Goal: Information Seeking & Learning: Learn about a topic

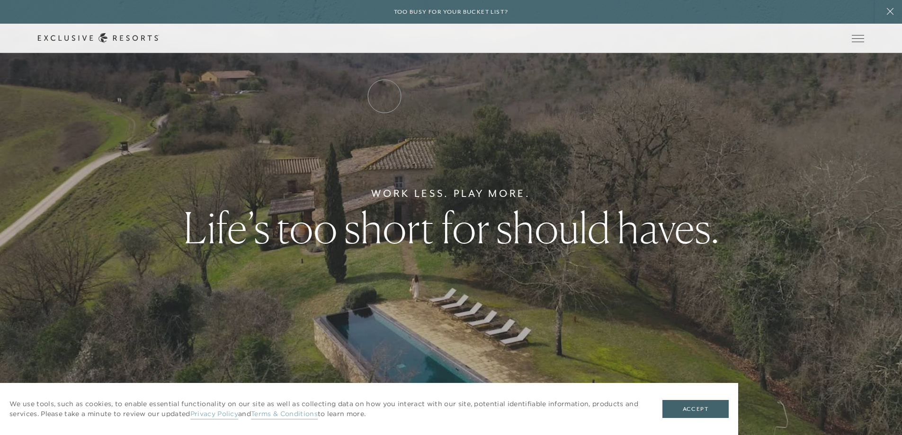
click at [0, 0] on link "Residence Collection" at bounding box center [0, 0] width 0 height 0
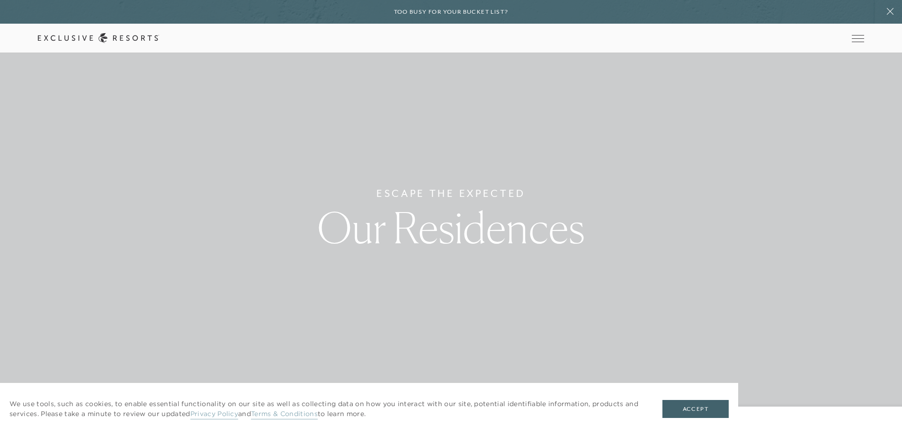
click at [0, 0] on link "Residence Collection" at bounding box center [0, 0] width 0 height 0
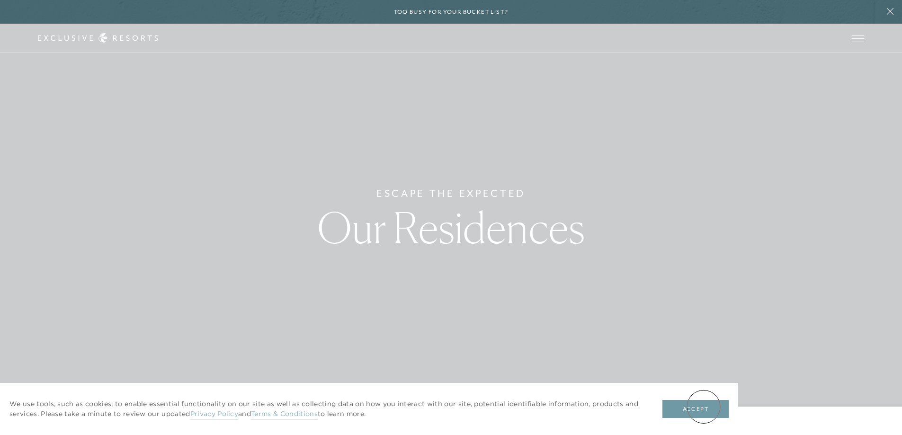
click at [703, 407] on button "Accept" at bounding box center [695, 409] width 66 height 18
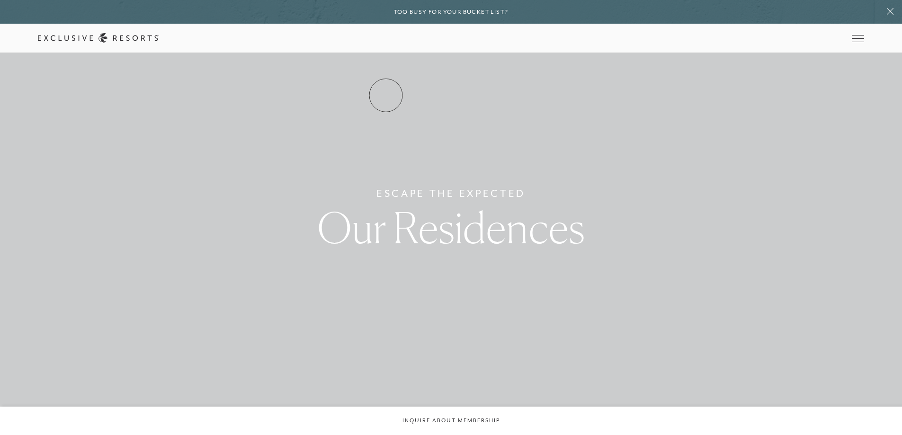
click at [0, 0] on link "Residence Collection" at bounding box center [0, 0] width 0 height 0
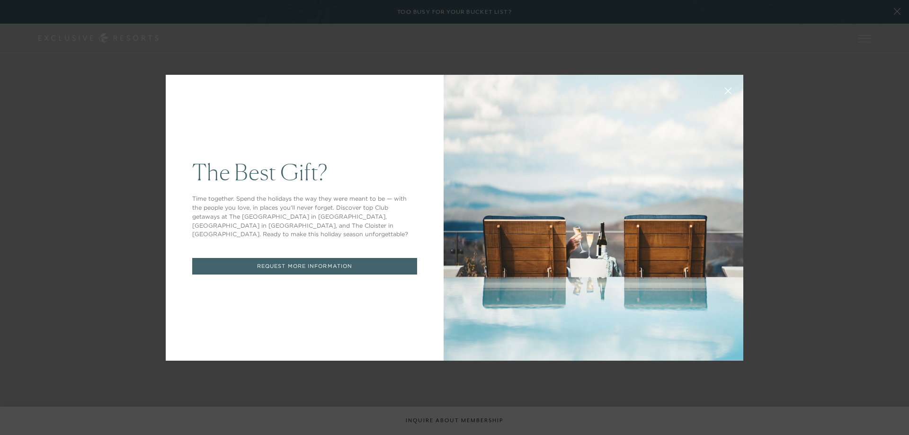
click at [725, 91] on icon at bounding box center [728, 91] width 6 height 6
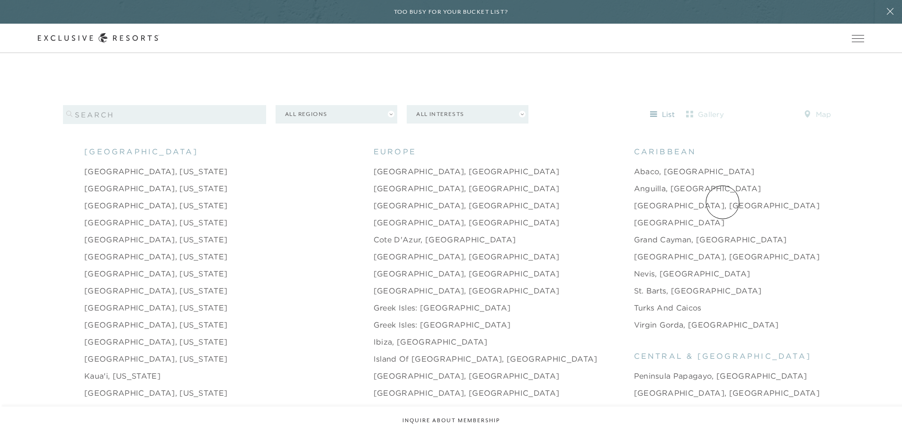
scroll to position [994, 0]
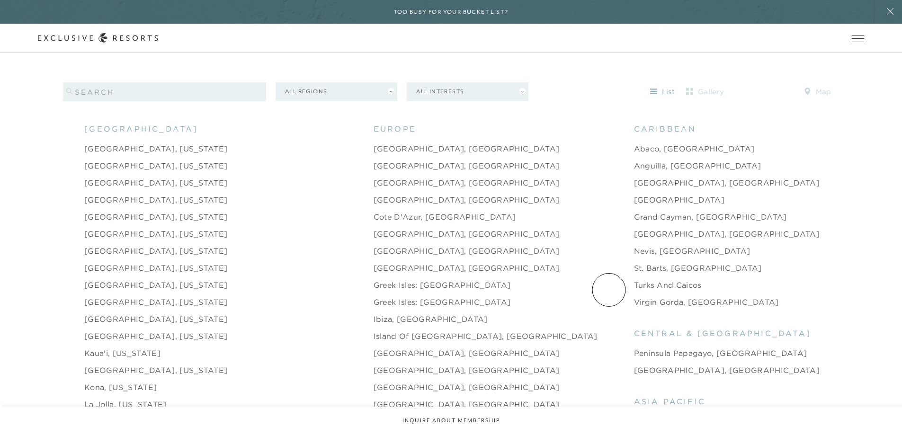
click at [634, 296] on link "Virgin Gorda, [GEOGRAPHIC_DATA]" at bounding box center [706, 301] width 145 height 11
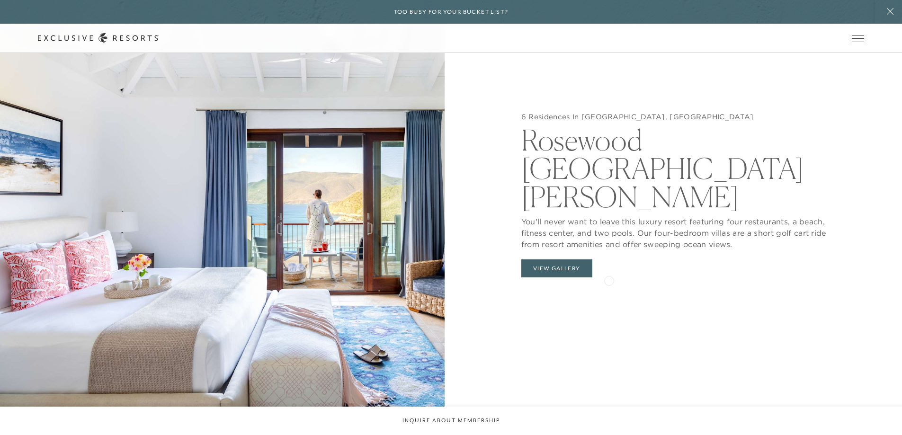
scroll to position [1023, 0]
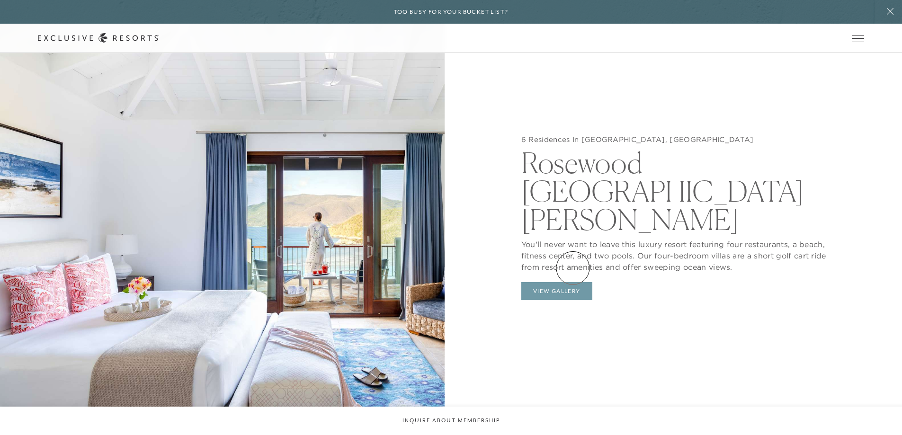
click at [573, 282] on button "View Gallery" at bounding box center [556, 291] width 71 height 18
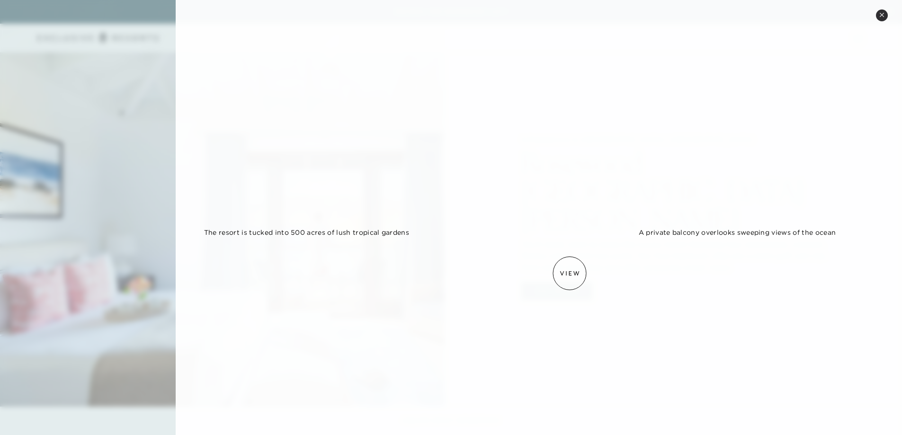
scroll to position [0, 0]
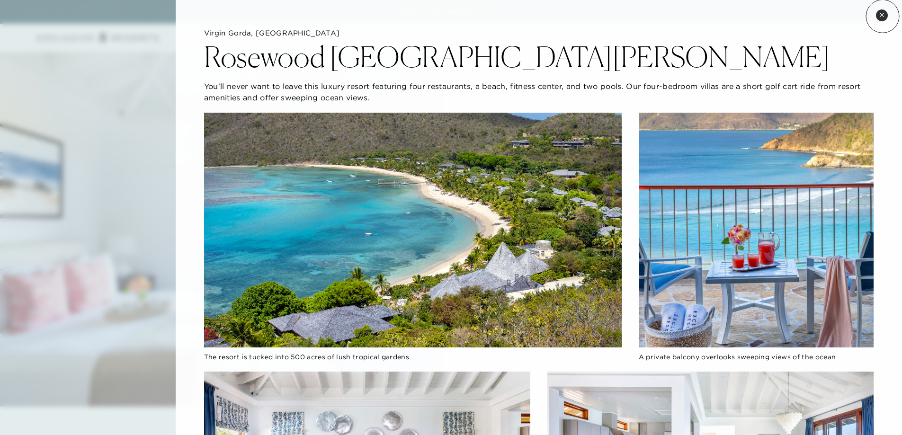
click at [882, 16] on icon at bounding box center [881, 14] width 5 height 5
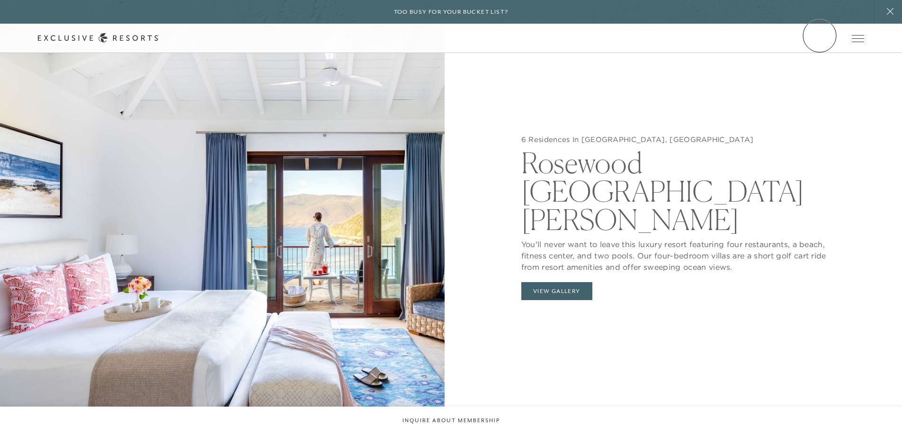
click at [0, 0] on link "Member Login" at bounding box center [0, 0] width 0 height 0
